Goal: Task Accomplishment & Management: Use online tool/utility

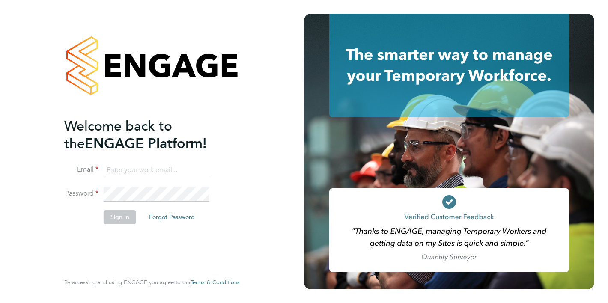
type input "[PERSON_NAME][EMAIL_ADDRESS][DOMAIN_NAME]"
click at [119, 220] on button "Sign In" at bounding box center [120, 217] width 33 height 14
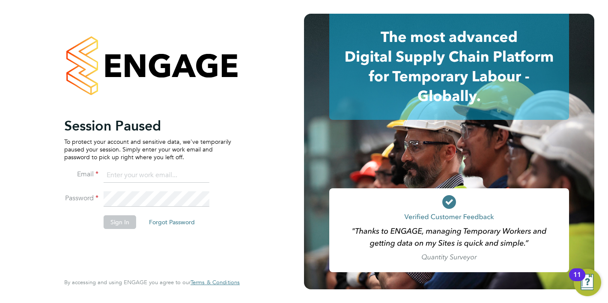
type input "[PERSON_NAME][EMAIL_ADDRESS][DOMAIN_NAME]"
click at [120, 224] on button "Sign In" at bounding box center [120, 223] width 33 height 14
